Goal: Task Accomplishment & Management: Use online tool/utility

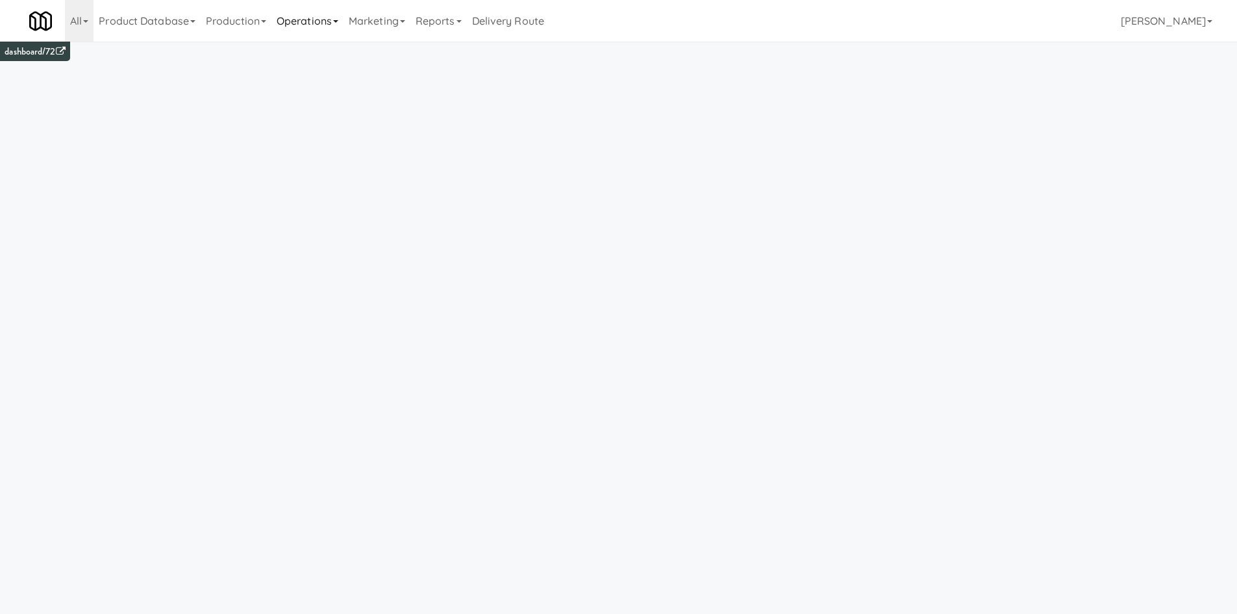
click at [340, 21] on link "Operations" at bounding box center [308, 21] width 72 height 42
click at [338, 161] on link "Towers" at bounding box center [324, 162] width 104 height 23
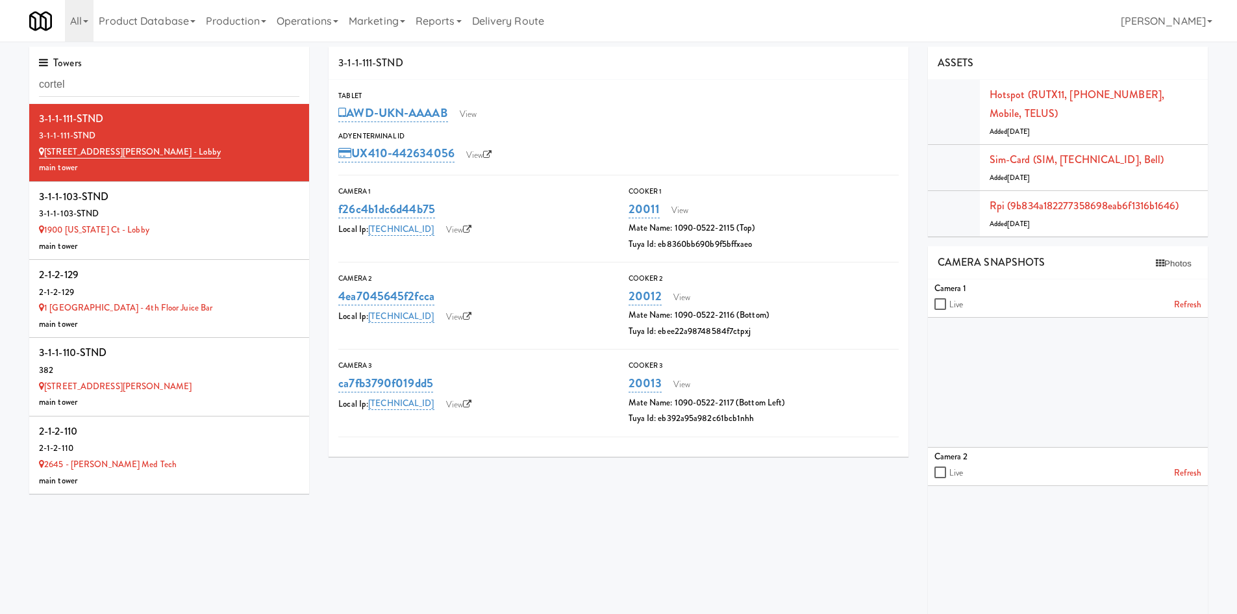
type input "cortel"
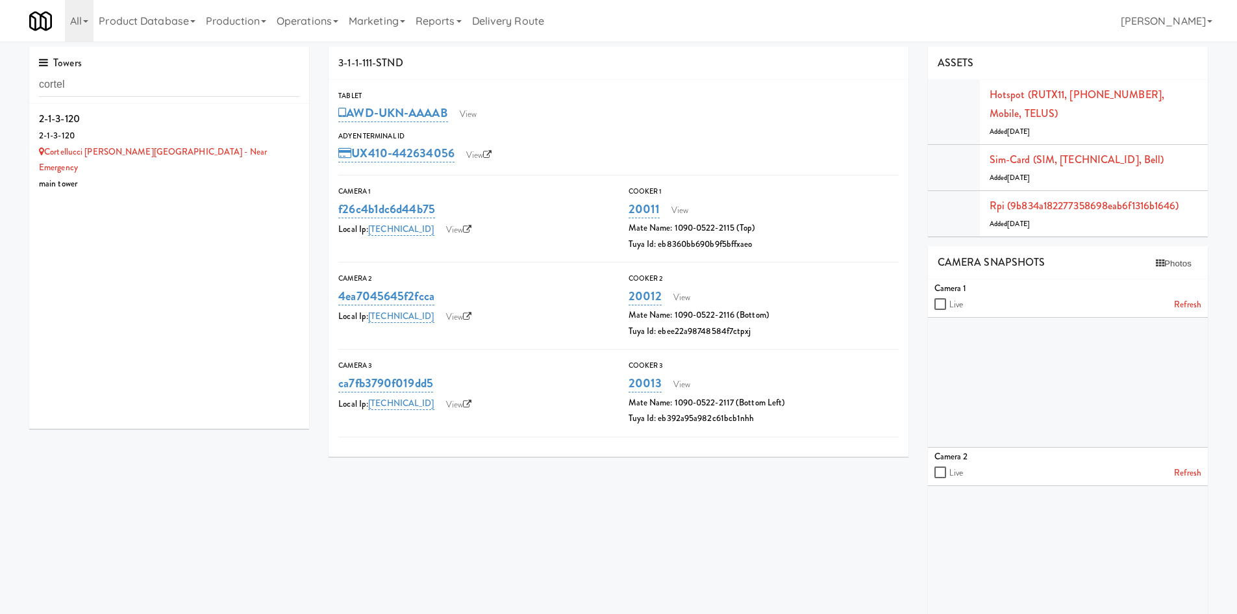
click at [246, 120] on div "2-1-3-120" at bounding box center [169, 118] width 260 height 19
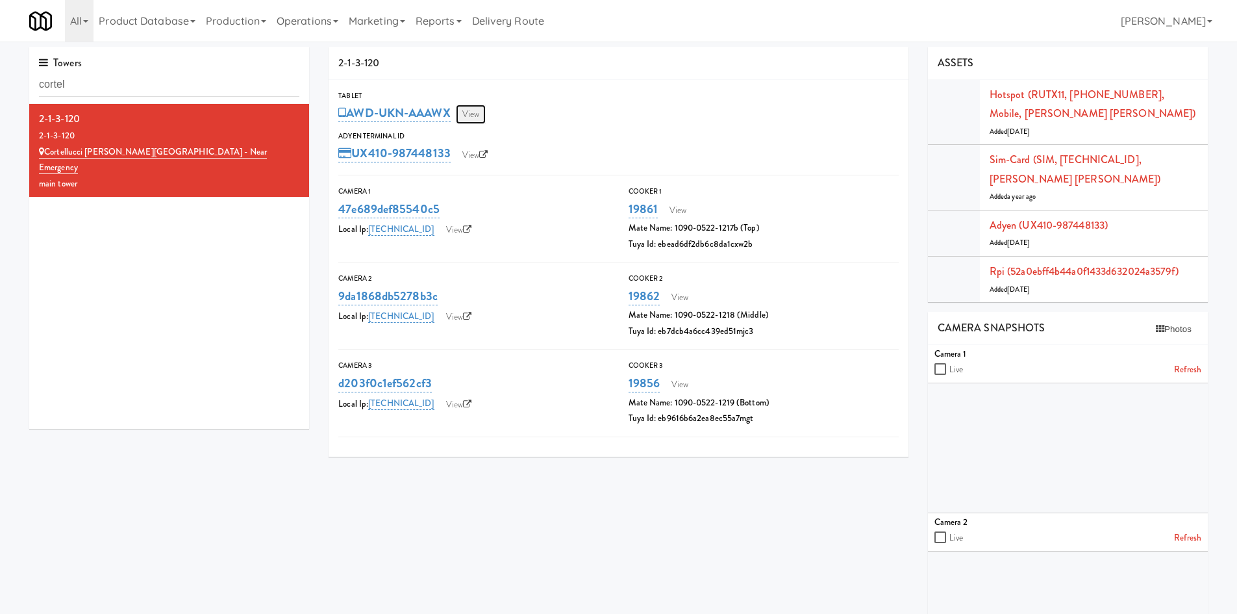
click at [464, 110] on link "View" at bounding box center [471, 114] width 30 height 19
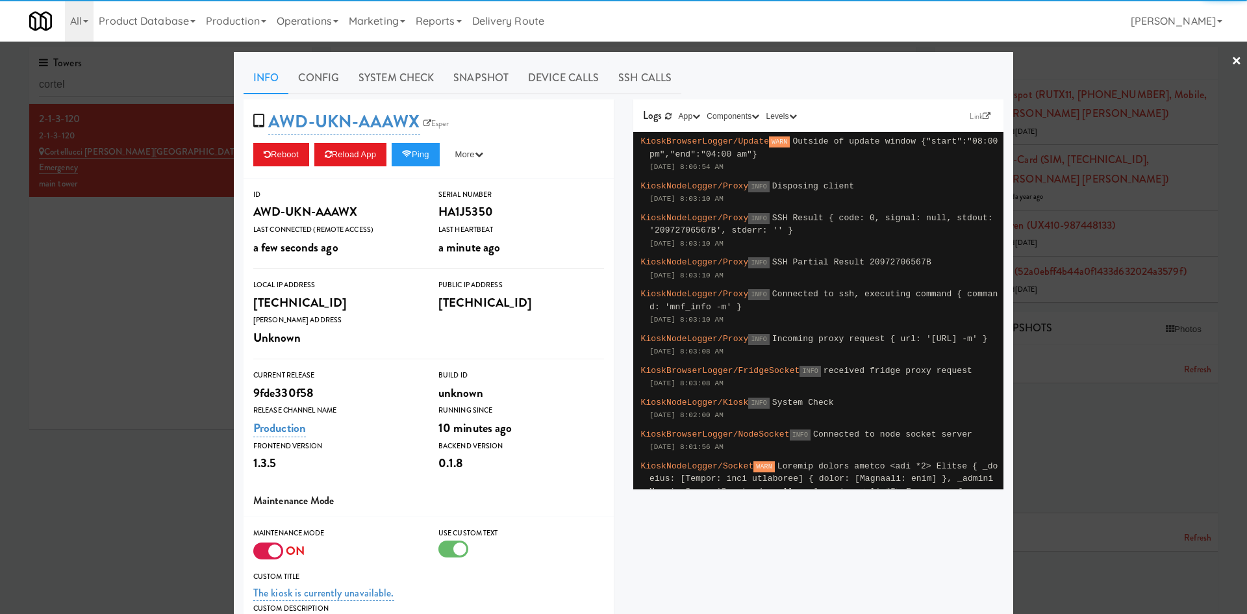
scroll to position [157, 0]
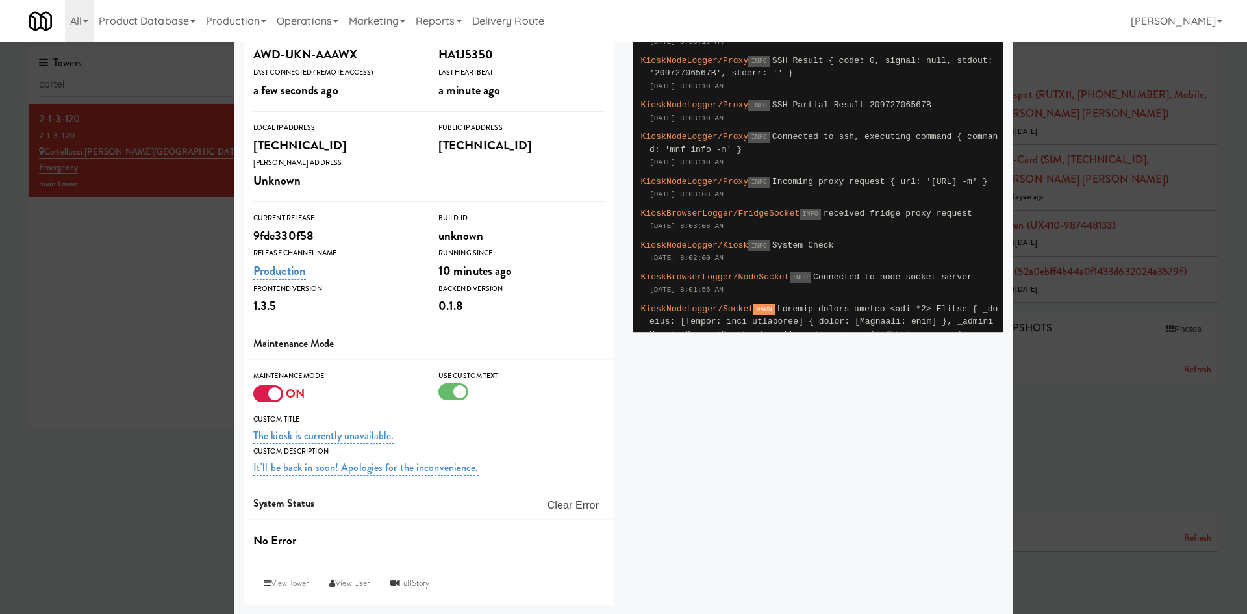
click at [263, 388] on div at bounding box center [268, 393] width 30 height 17
click at [0, 0] on input "checkbox" at bounding box center [0, 0] width 0 height 0
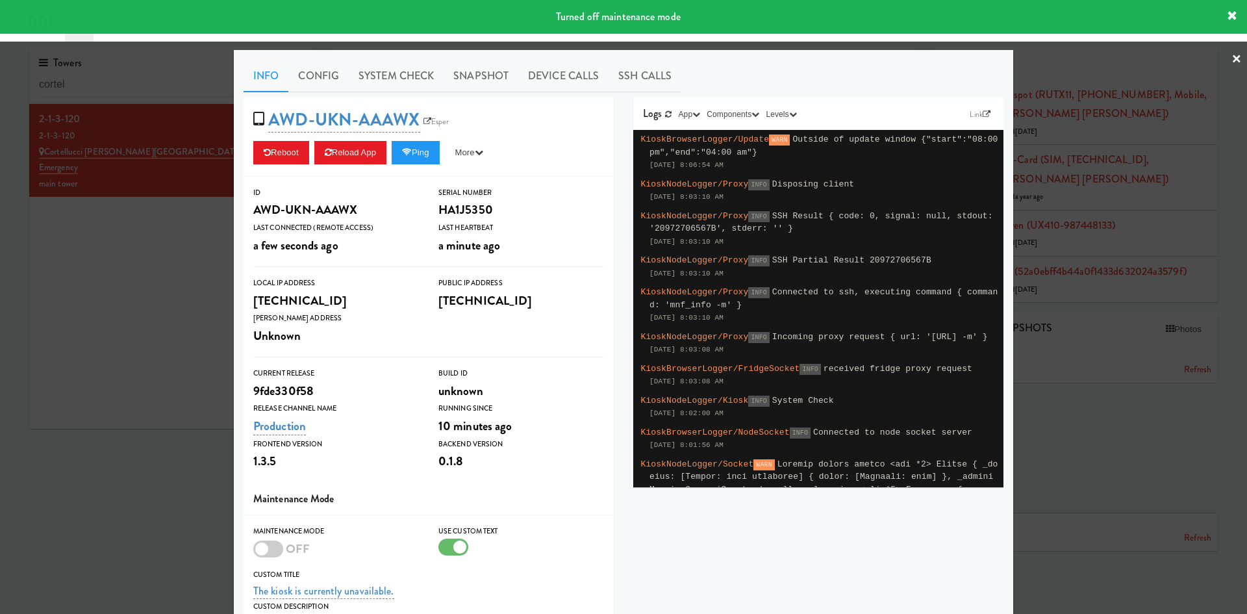
scroll to position [0, 0]
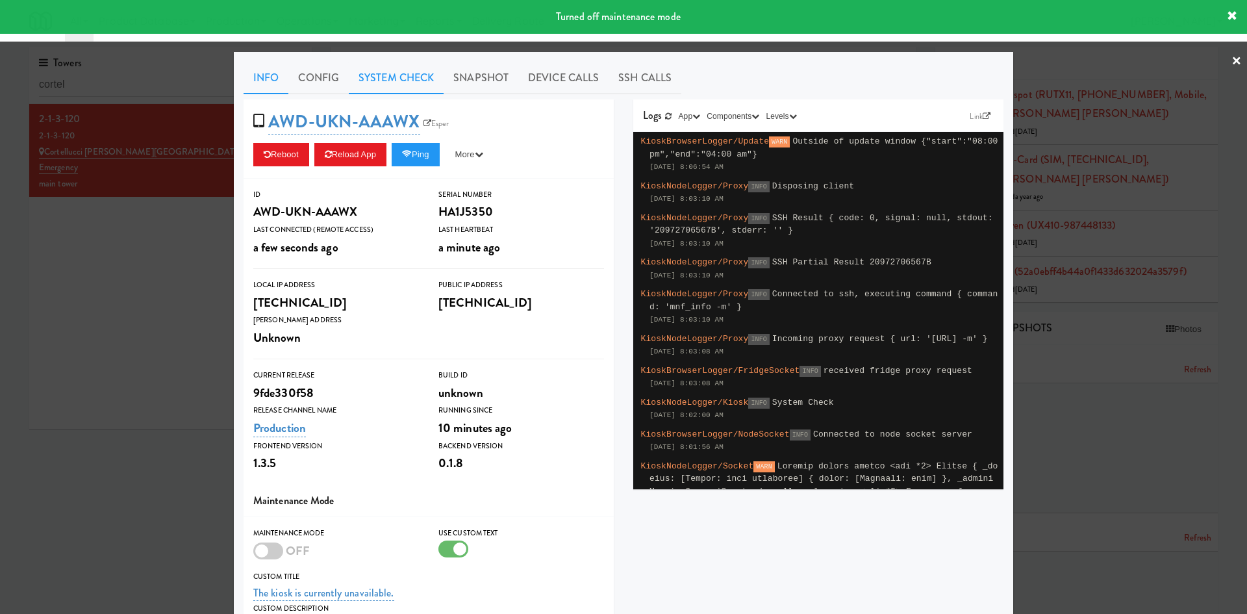
click at [404, 83] on link "System Check" at bounding box center [396, 78] width 95 height 32
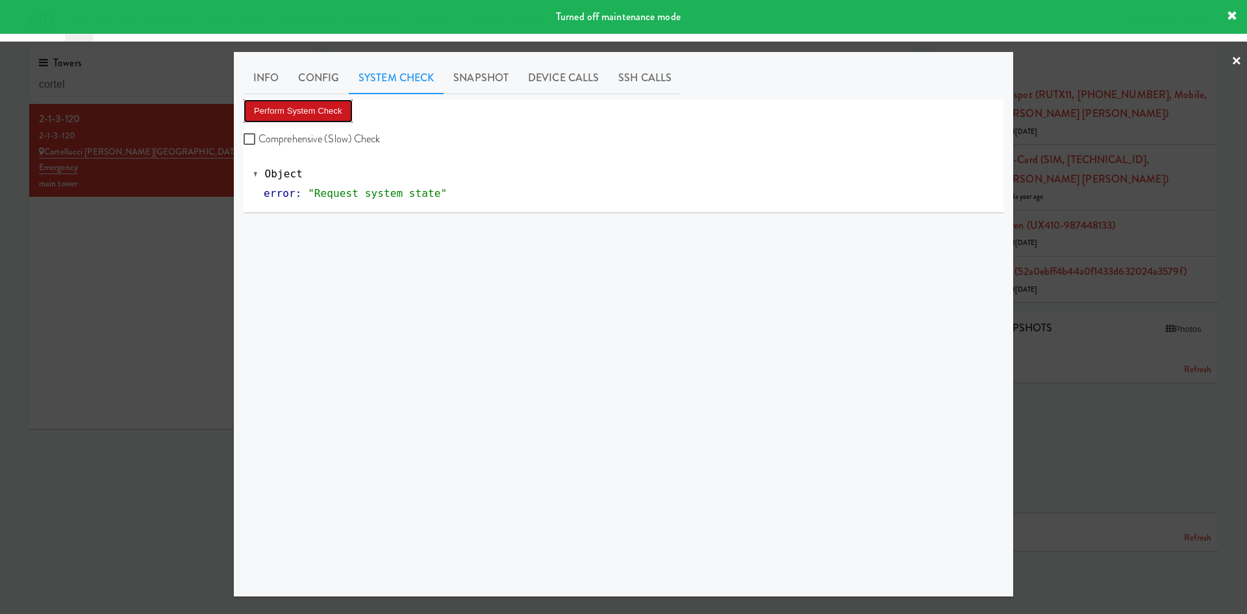
click at [325, 114] on button "Perform System Check" at bounding box center [298, 110] width 109 height 23
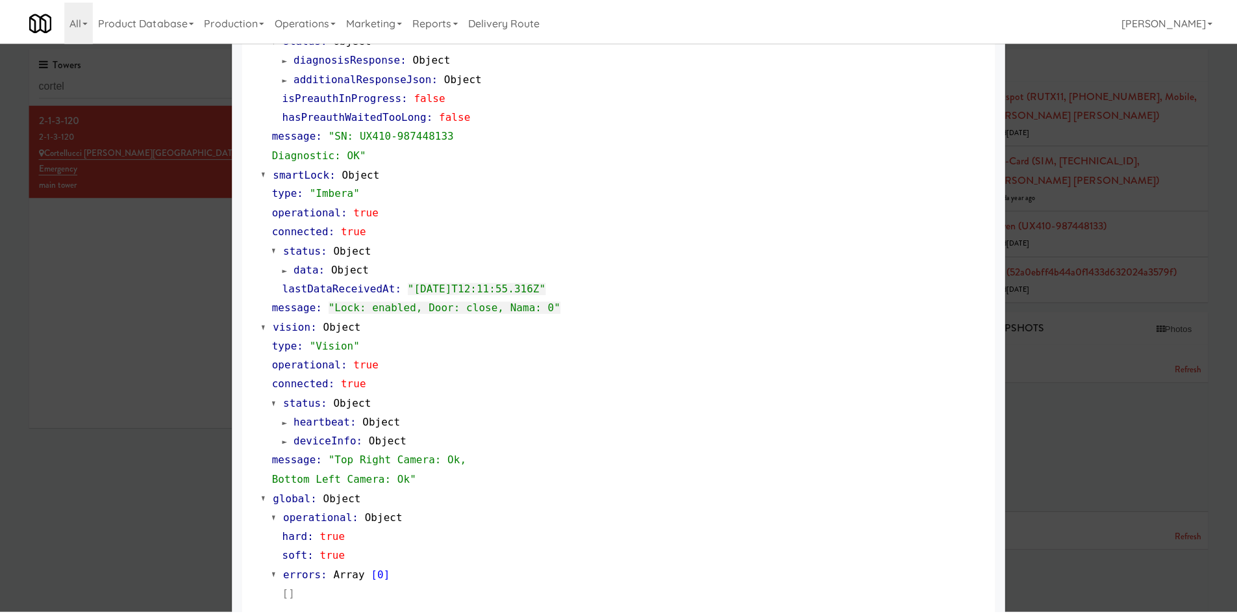
scroll to position [605, 0]
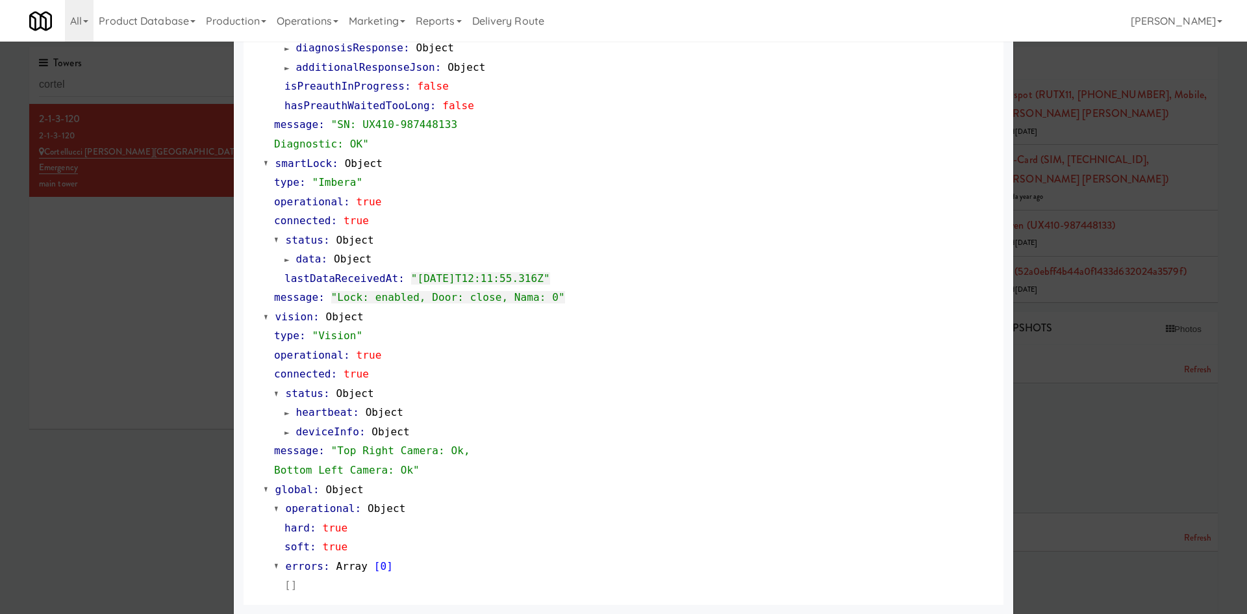
click at [133, 535] on div at bounding box center [623, 307] width 1247 height 614
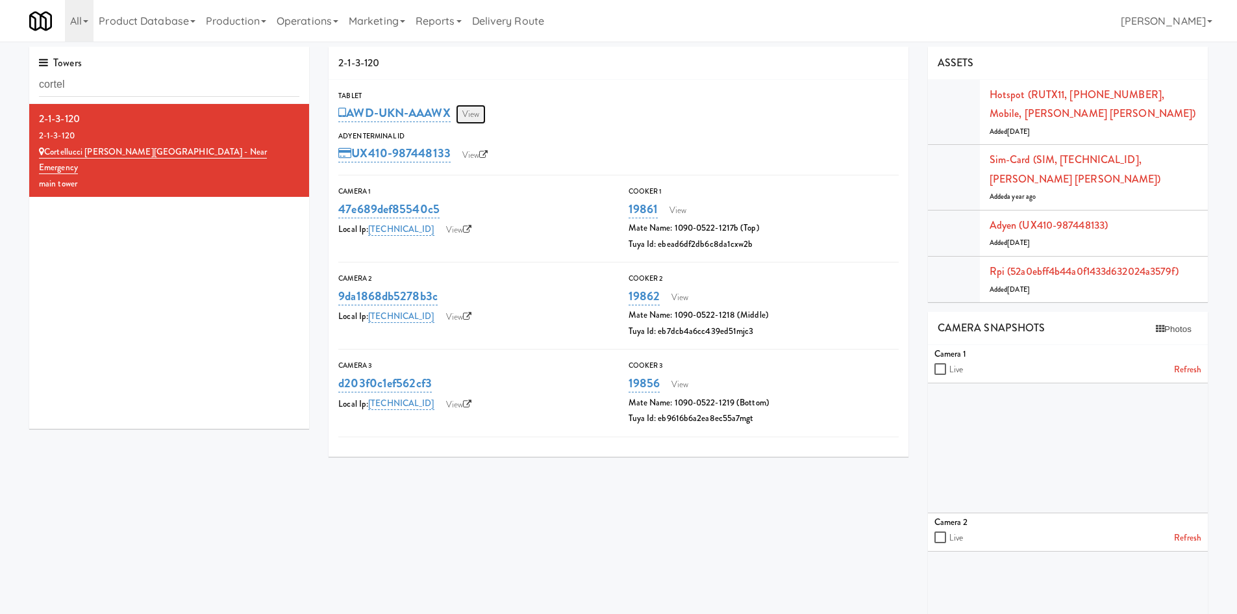
click at [479, 115] on link "View" at bounding box center [471, 114] width 30 height 19
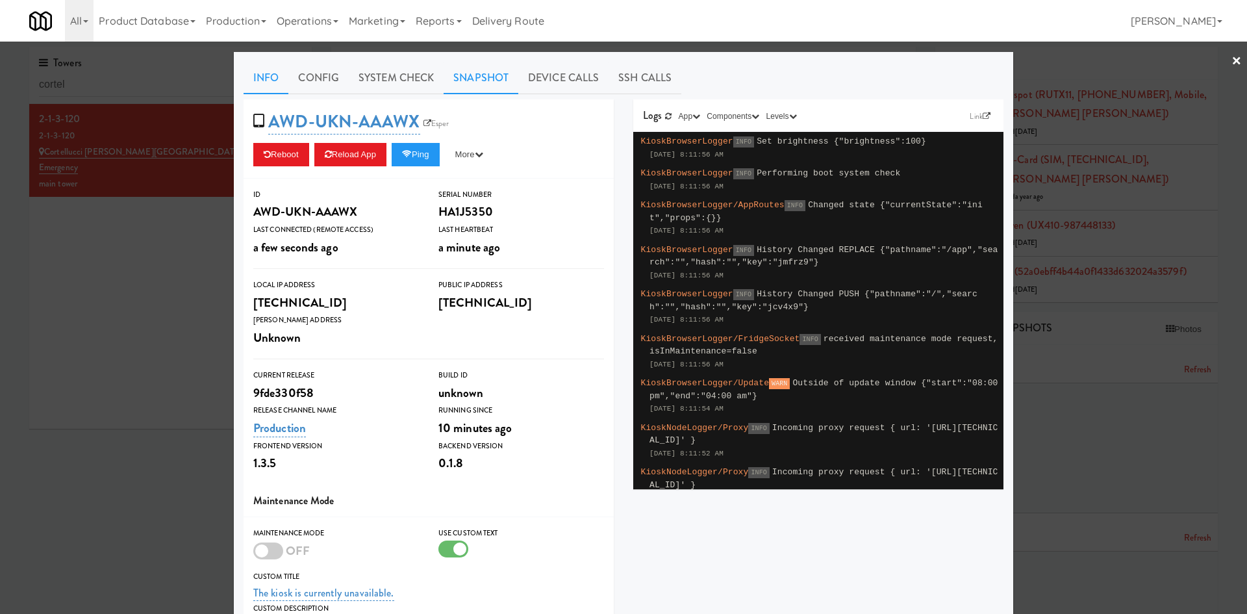
click at [463, 82] on link "Snapshot" at bounding box center [481, 78] width 75 height 32
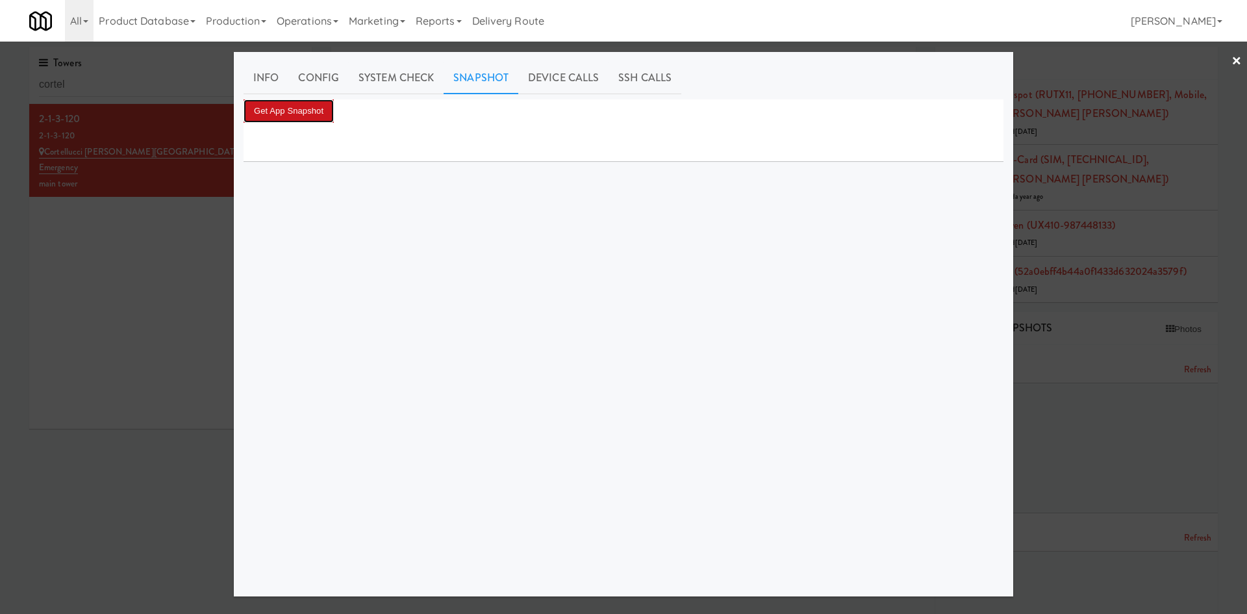
click at [300, 108] on button "Get App Snapshot" at bounding box center [289, 110] width 90 height 23
